Goal: Information Seeking & Learning: Learn about a topic

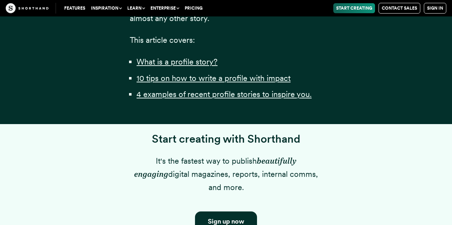
scroll to position [411, 0]
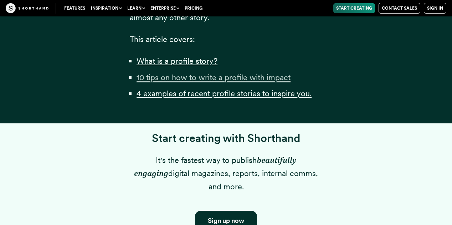
drag, startPoint x: 162, startPoint y: 87, endPoint x: 154, endPoint y: 92, distance: 9.6
click at [154, 82] on u "10 tips on how to write a profile with impact" at bounding box center [214, 77] width 154 height 9
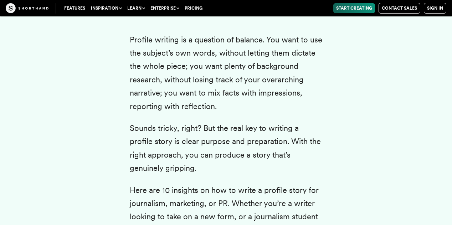
scroll to position [1292, 0]
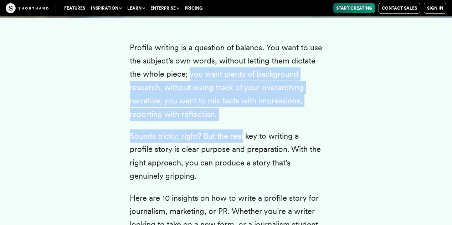
drag, startPoint x: 189, startPoint y: 61, endPoint x: 242, endPoint y: 132, distance: 88.7
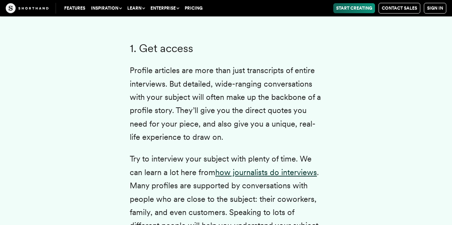
scroll to position [1625, 0]
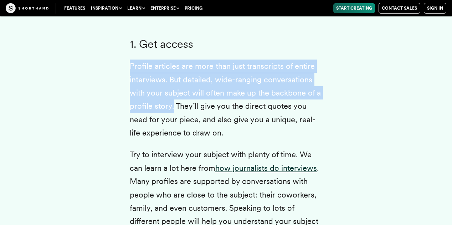
drag, startPoint x: 127, startPoint y: 53, endPoint x: 174, endPoint y: 89, distance: 58.5
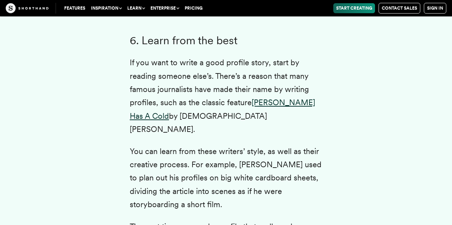
scroll to position [2965, 0]
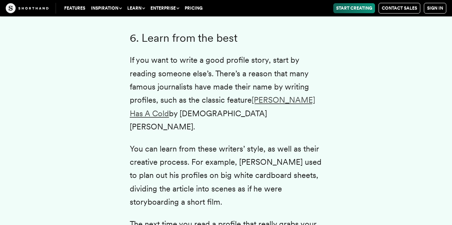
click at [269, 95] on link "[PERSON_NAME] Has A Cold" at bounding box center [222, 106] width 185 height 22
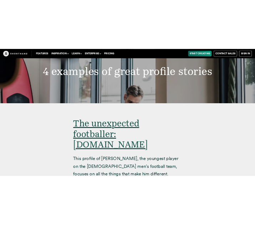
scroll to position [4217, 0]
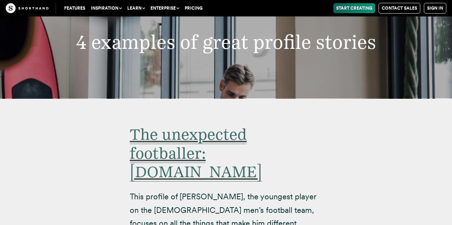
drag, startPoint x: 184, startPoint y: 95, endPoint x: 137, endPoint y: 89, distance: 47.4
click at [137, 125] on span "The unexpected footballer: [DOMAIN_NAME]" at bounding box center [196, 153] width 132 height 57
